Goal: Information Seeking & Learning: Learn about a topic

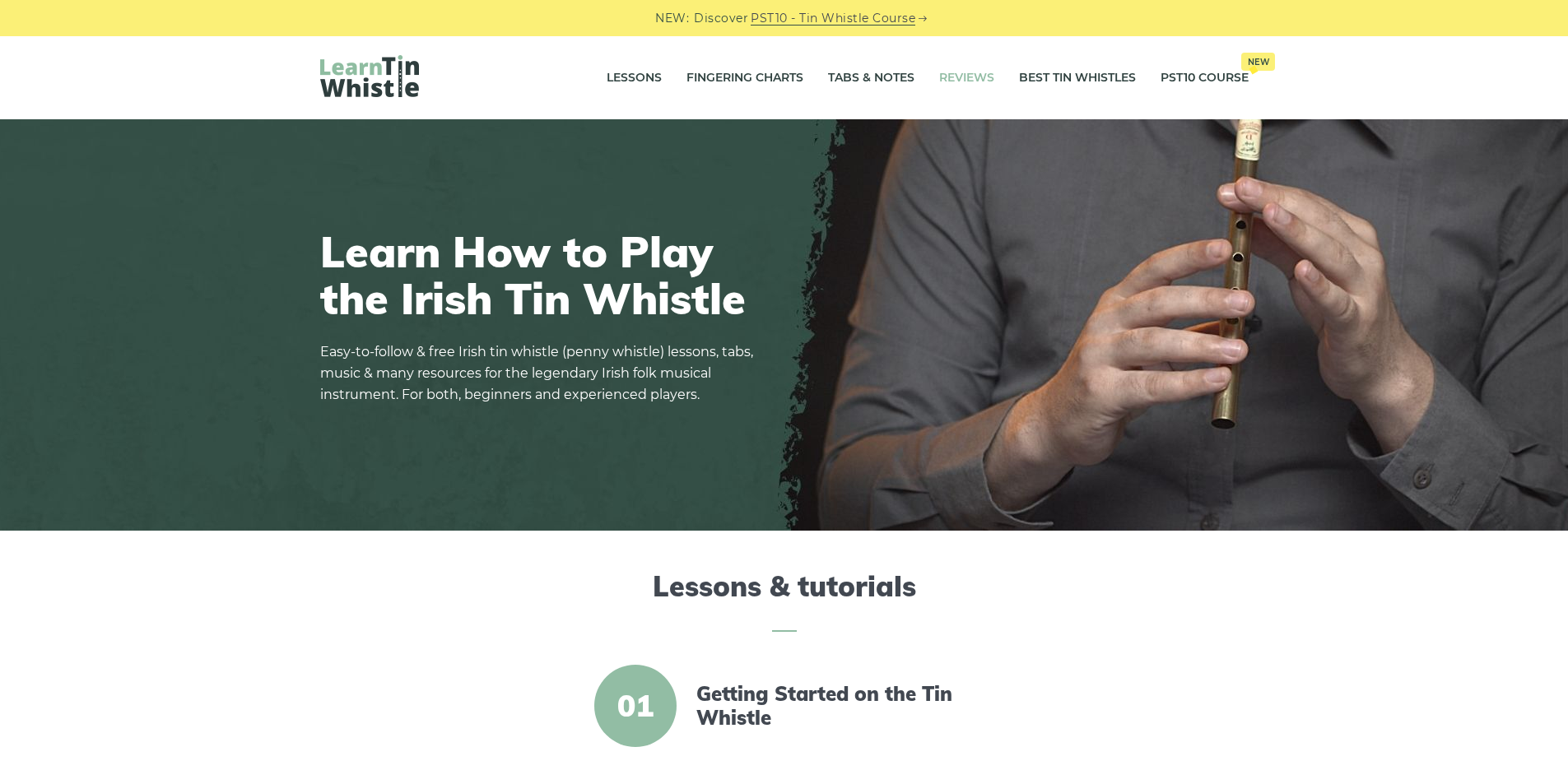
click at [959, 82] on link "Reviews" at bounding box center [966, 78] width 55 height 41
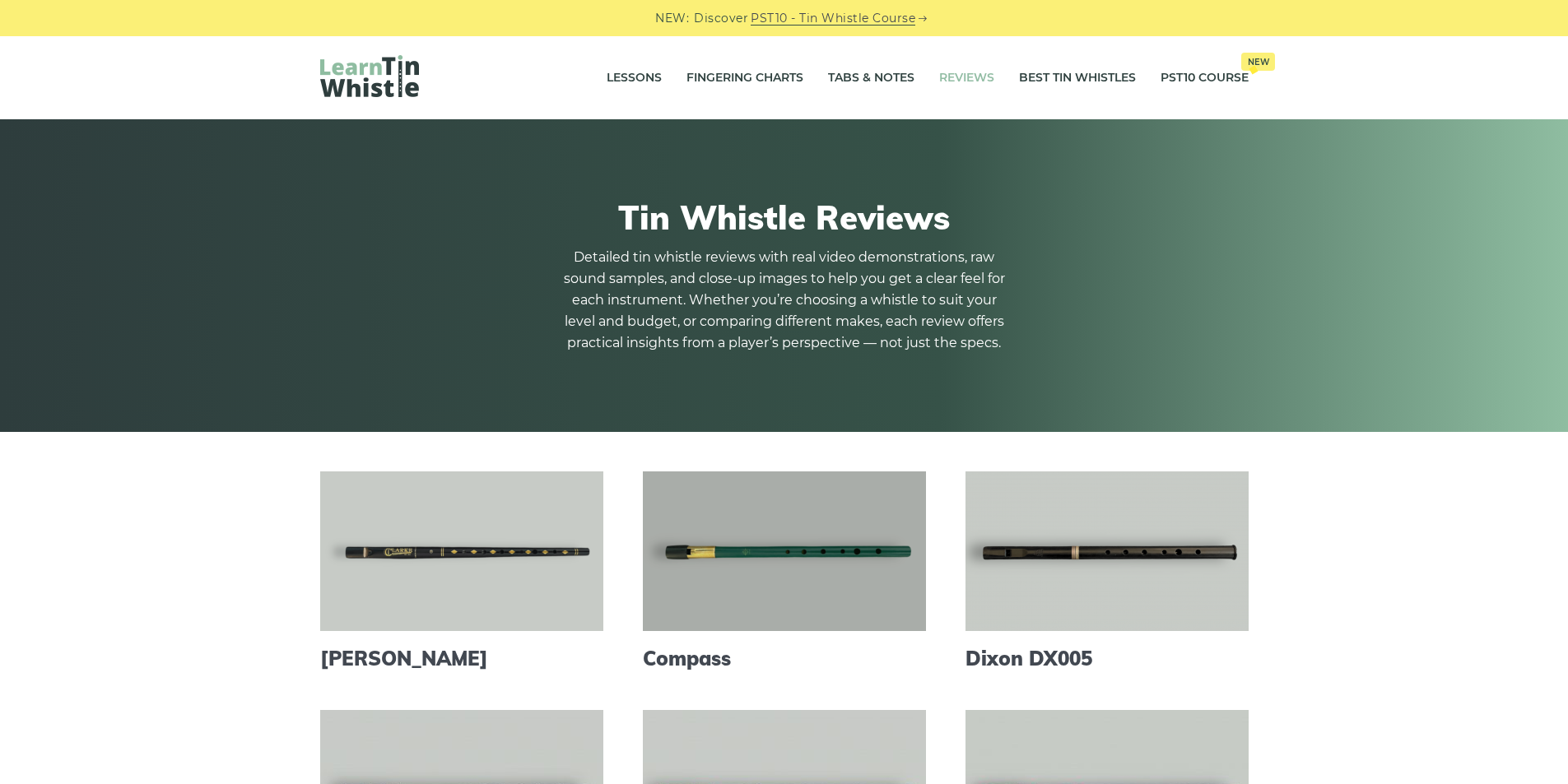
scroll to position [109, 0]
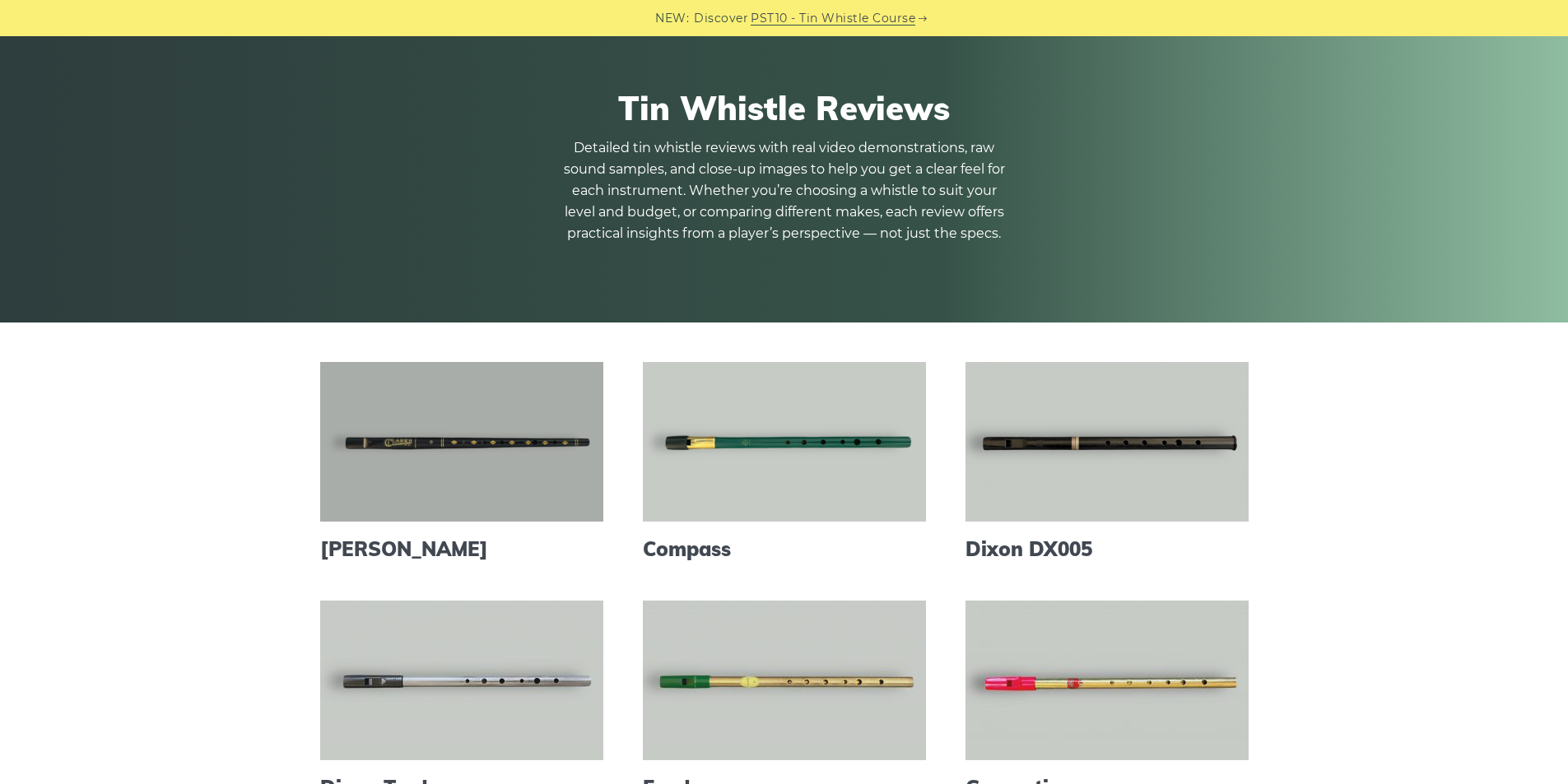
click at [453, 448] on link at bounding box center [462, 441] width 283 height 159
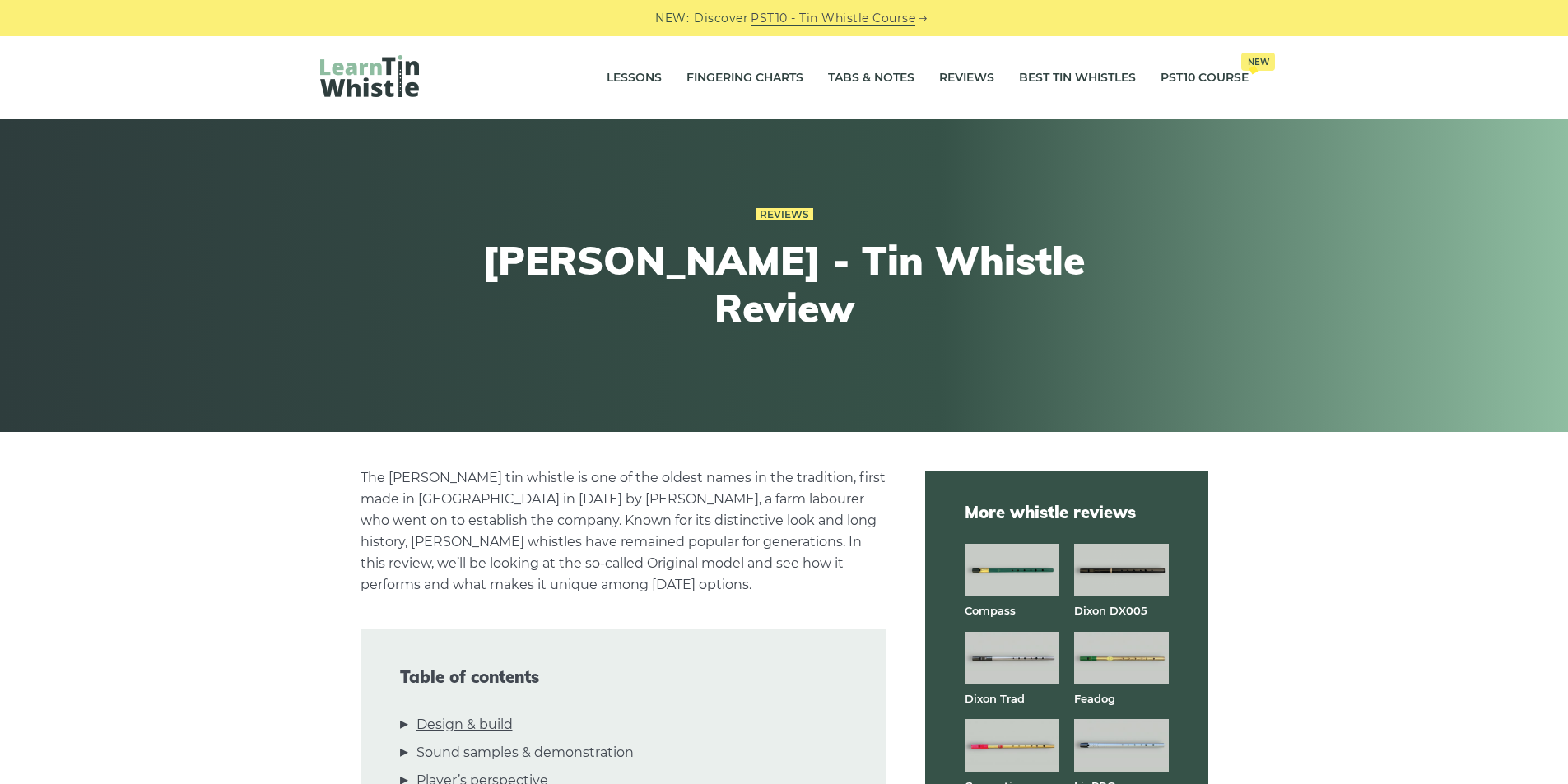
click at [280, 221] on div "Reviews Clarke - Tin Whistle Review" at bounding box center [784, 276] width 1007 height 225
